Goal: Navigation & Orientation: Understand site structure

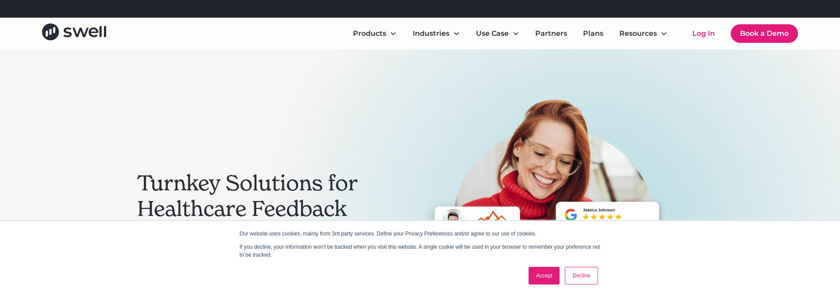
click at [585, 276] on link "Decline" at bounding box center [581, 276] width 33 height 18
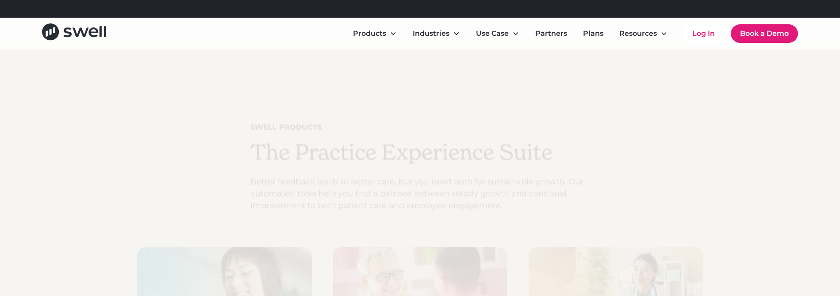
scroll to position [2671, 0]
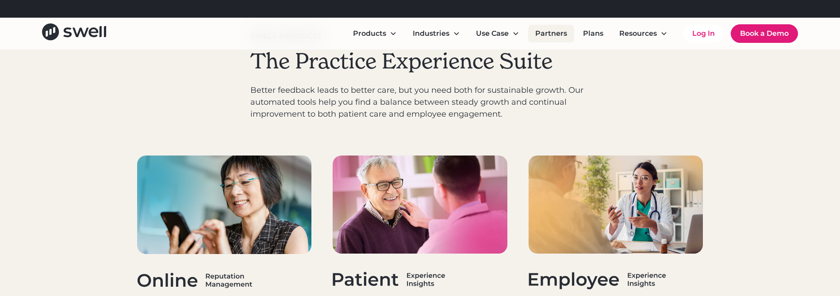
click at [558, 31] on link "Partners" at bounding box center [551, 34] width 46 height 18
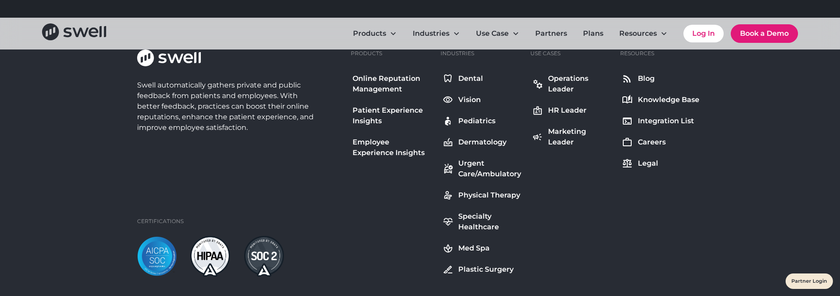
scroll to position [608, 0]
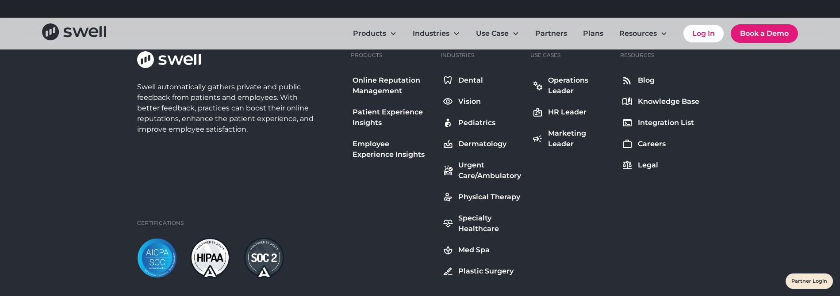
click at [643, 78] on div "Blog" at bounding box center [646, 80] width 17 height 11
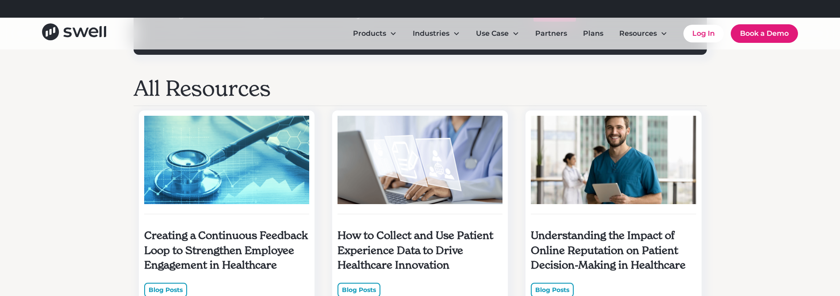
scroll to position [685, 0]
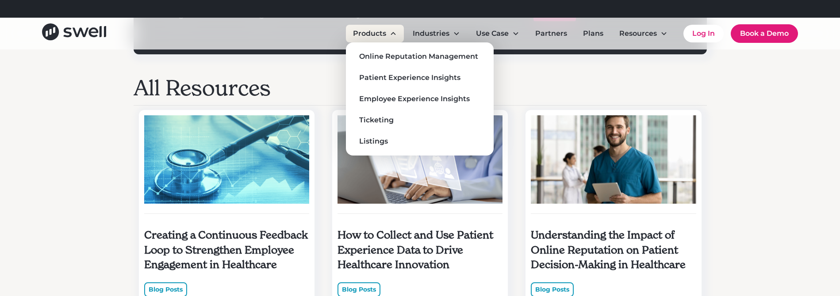
click at [388, 36] on div "Products" at bounding box center [375, 34] width 58 height 18
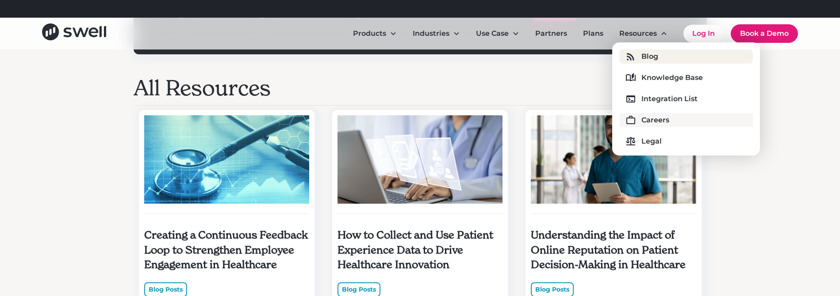
click at [662, 127] on link "Careers" at bounding box center [687, 120] width 134 height 14
